Goal: Navigation & Orientation: Find specific page/section

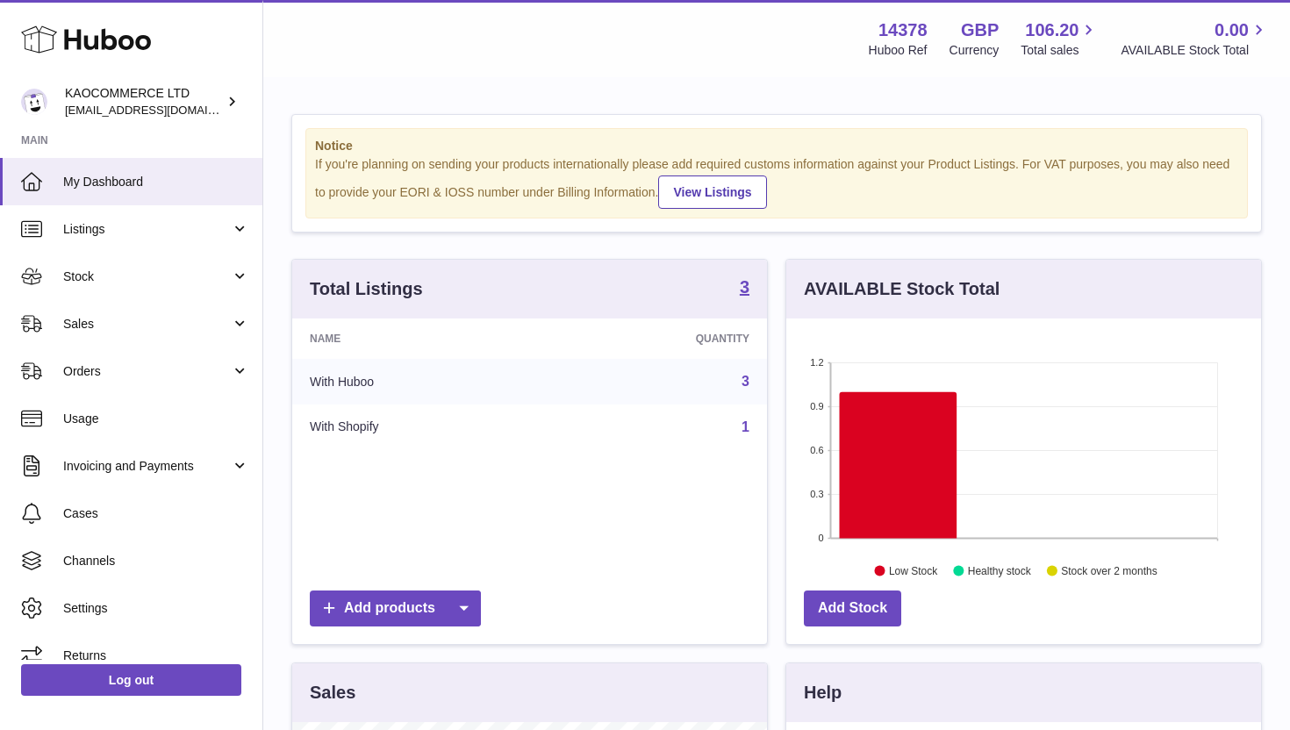
scroll to position [274, 475]
click at [129, 289] on link "Stock" at bounding box center [131, 276] width 262 height 47
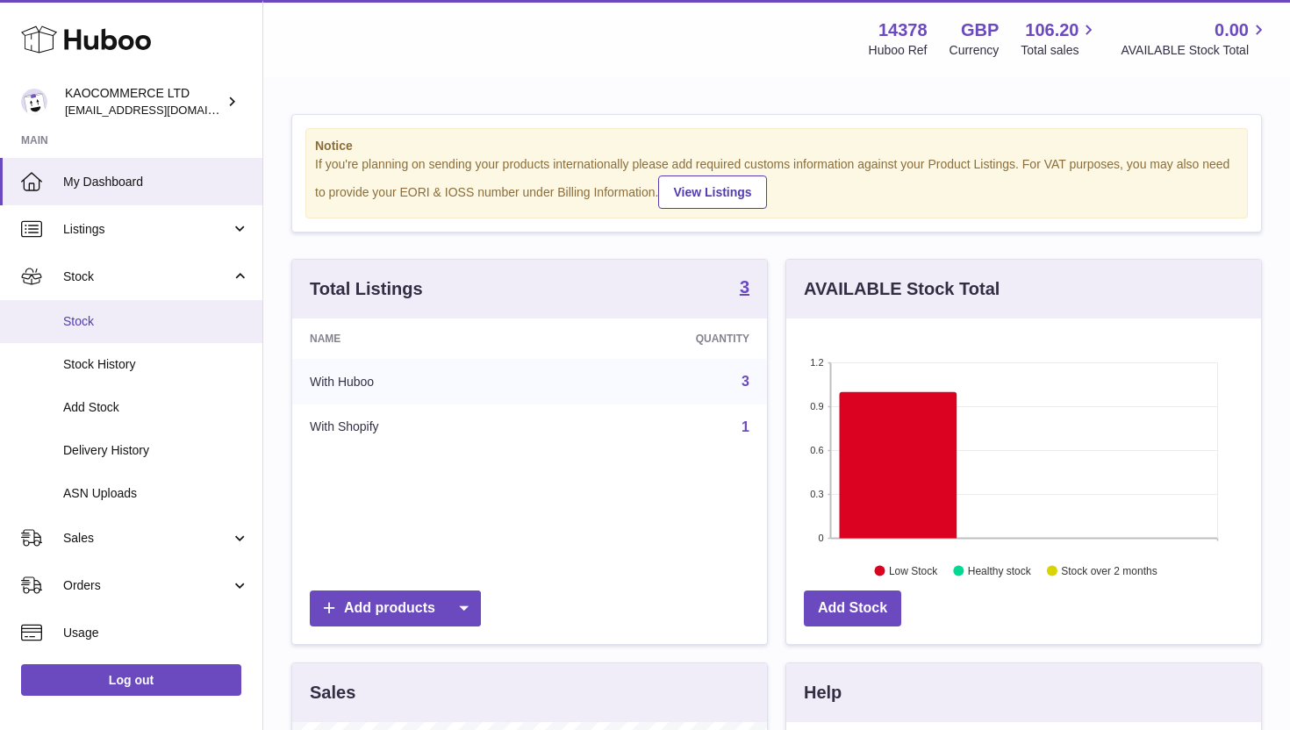
click at [113, 326] on span "Stock" at bounding box center [156, 321] width 186 height 17
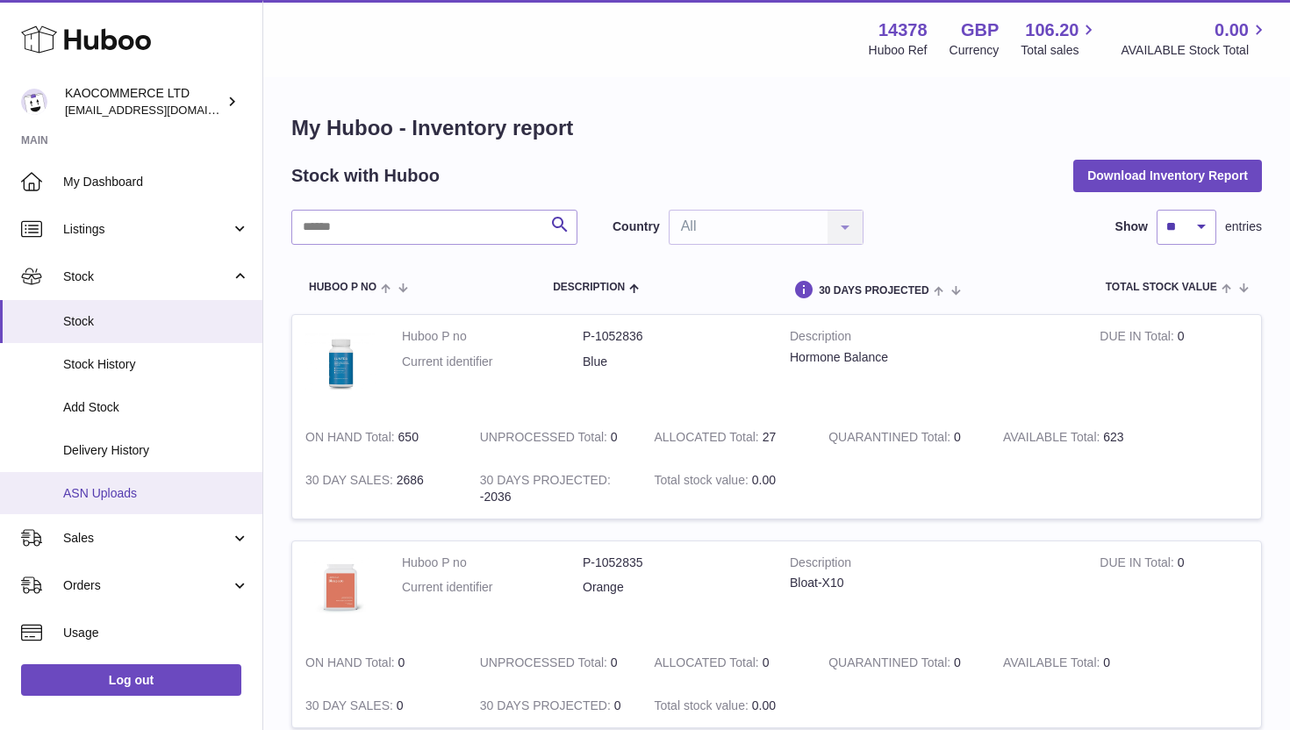
click at [145, 478] on link "ASN Uploads" at bounding box center [131, 493] width 262 height 43
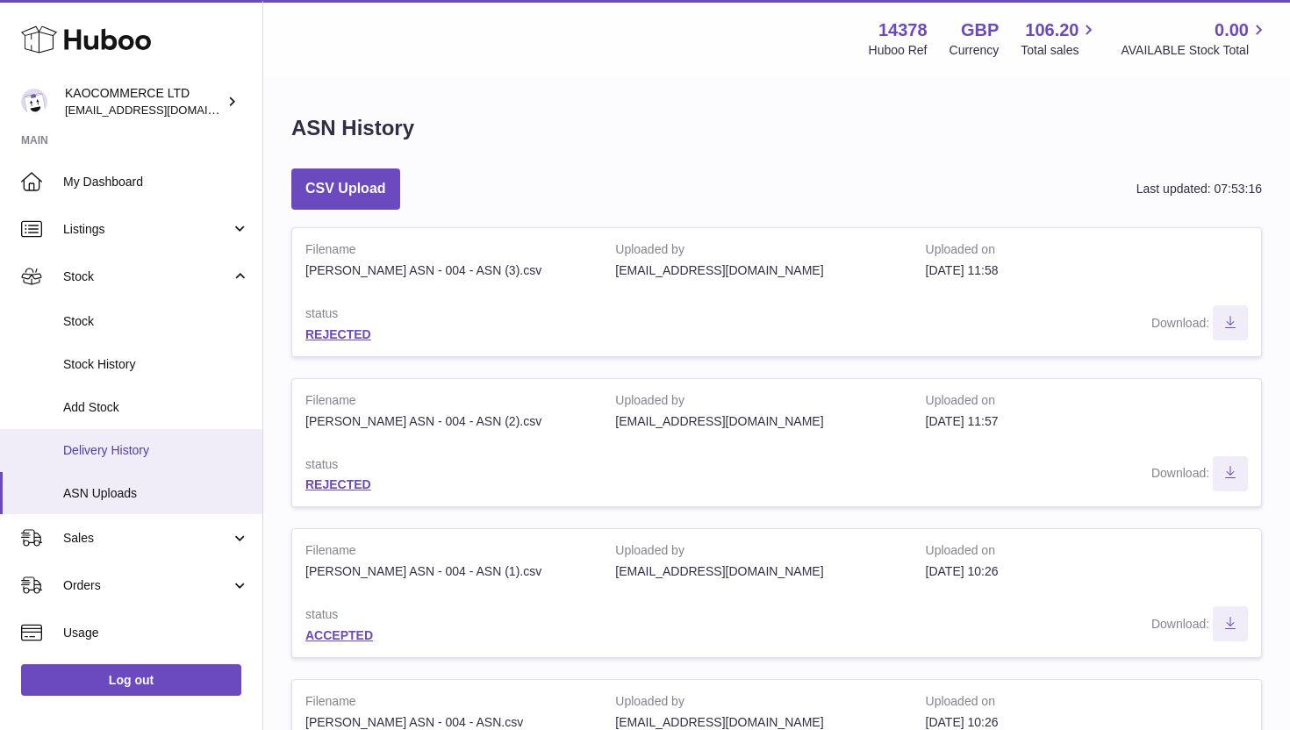
click at [168, 445] on span "Delivery History" at bounding box center [156, 450] width 186 height 17
